Goal: Navigation & Orientation: Find specific page/section

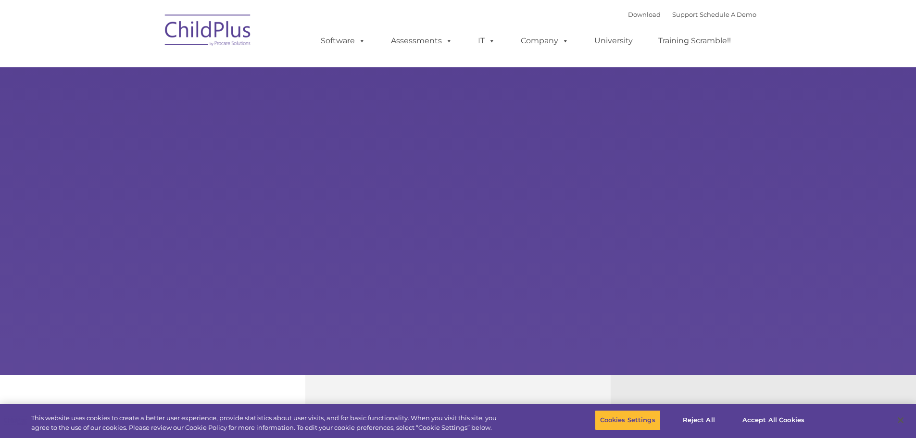
select select "MEDIUM"
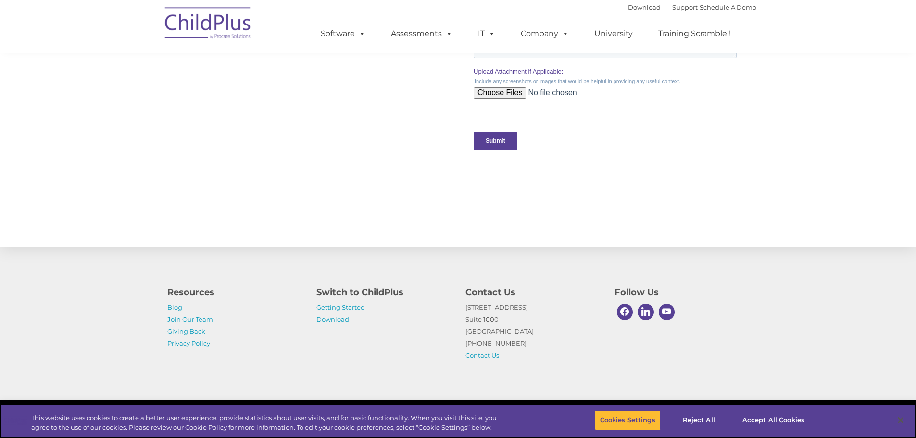
scroll to position [934, 0]
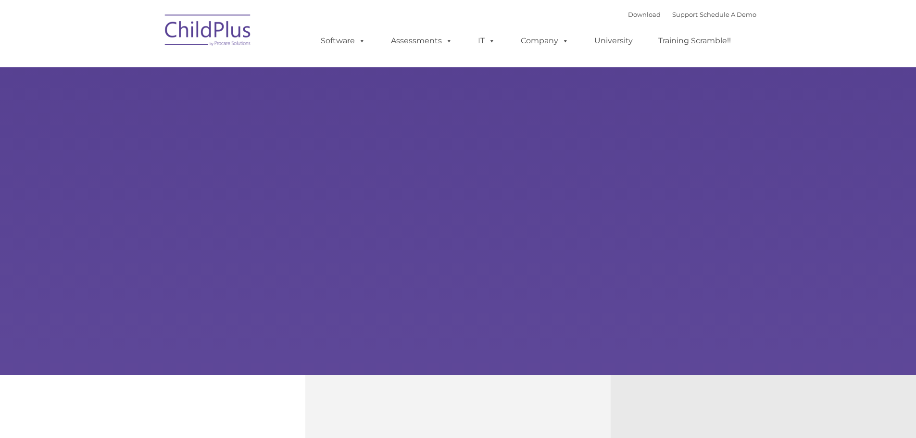
type input ""
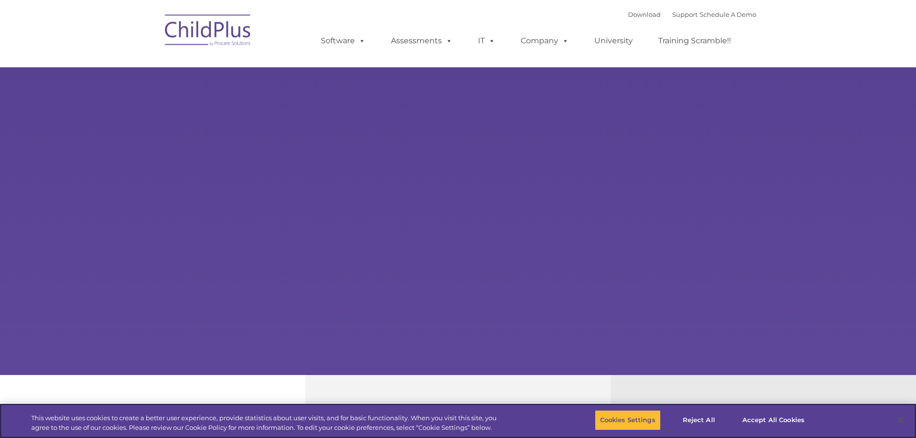
select select "MEDIUM"
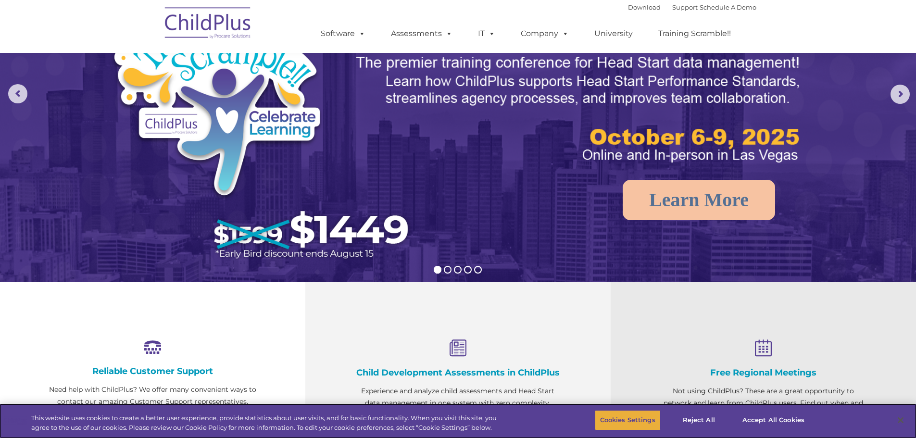
scroll to position [96, 0]
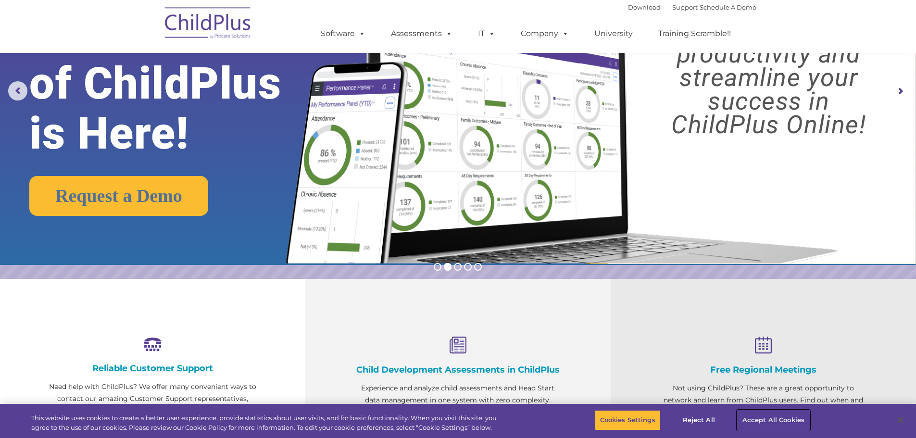
click at [742, 416] on button "Accept All Cookies" at bounding box center [773, 420] width 73 height 20
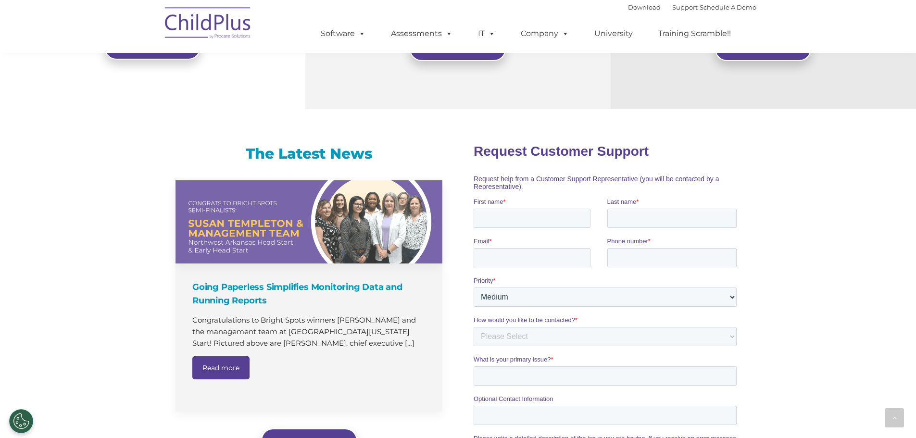
scroll to position [484, 0]
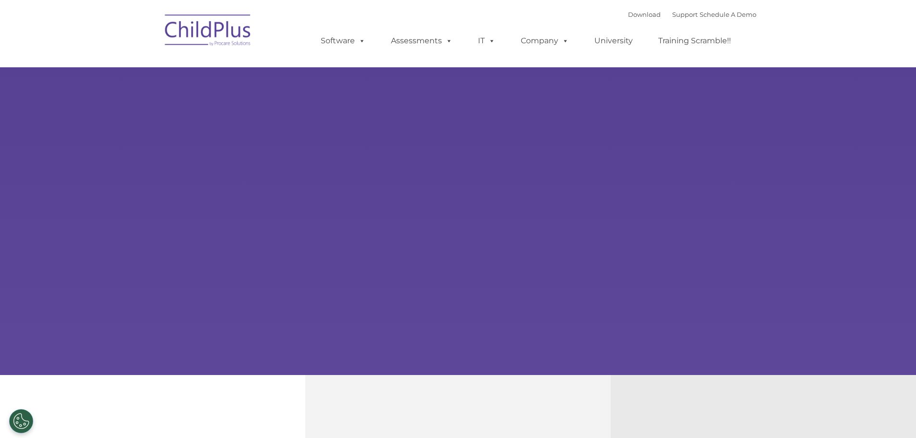
select select "MEDIUM"
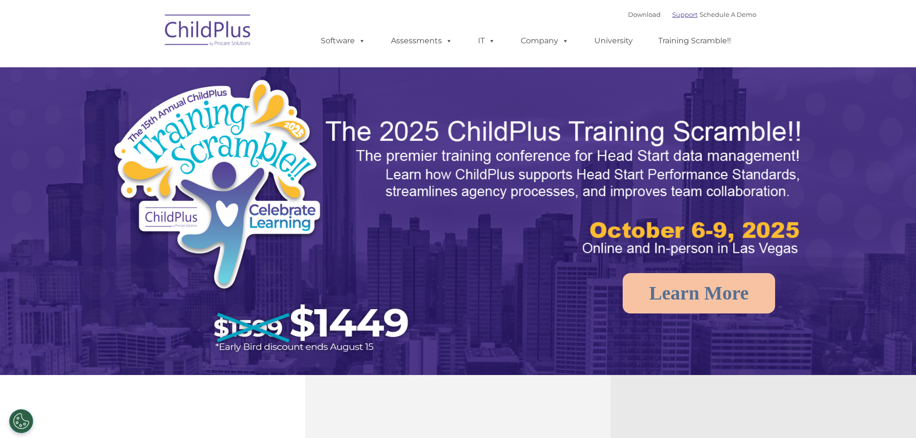
click at [672, 14] on link "Support" at bounding box center [684, 15] width 25 height 8
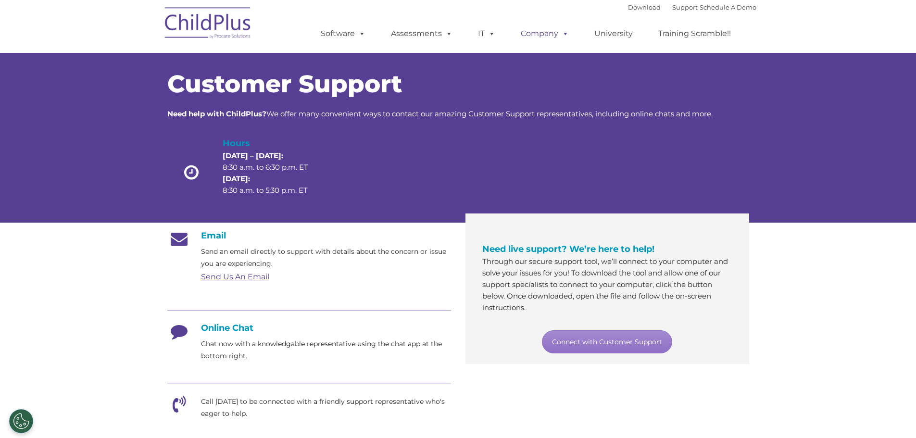
click at [547, 34] on link "Company" at bounding box center [544, 33] width 67 height 19
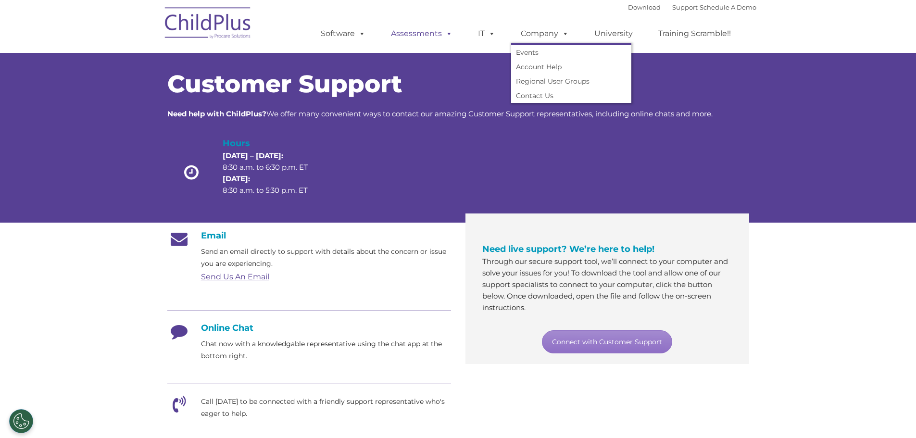
click at [434, 29] on link "Assessments" at bounding box center [421, 33] width 81 height 19
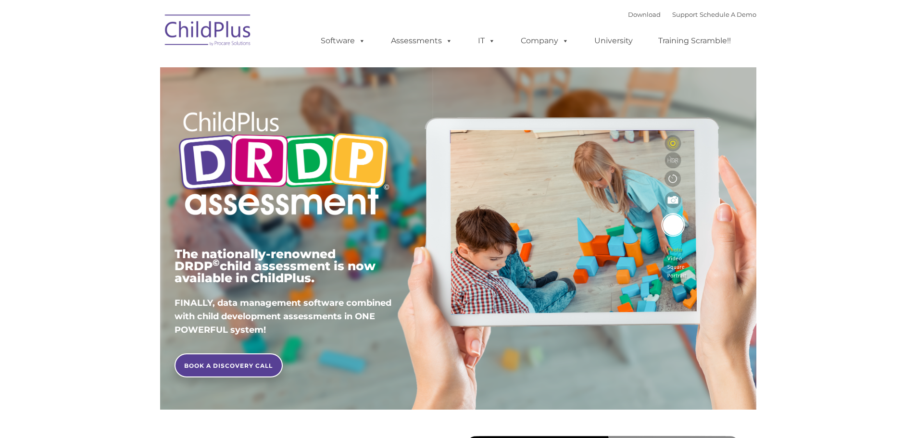
type input ""
